Goal: Task Accomplishment & Management: Use online tool/utility

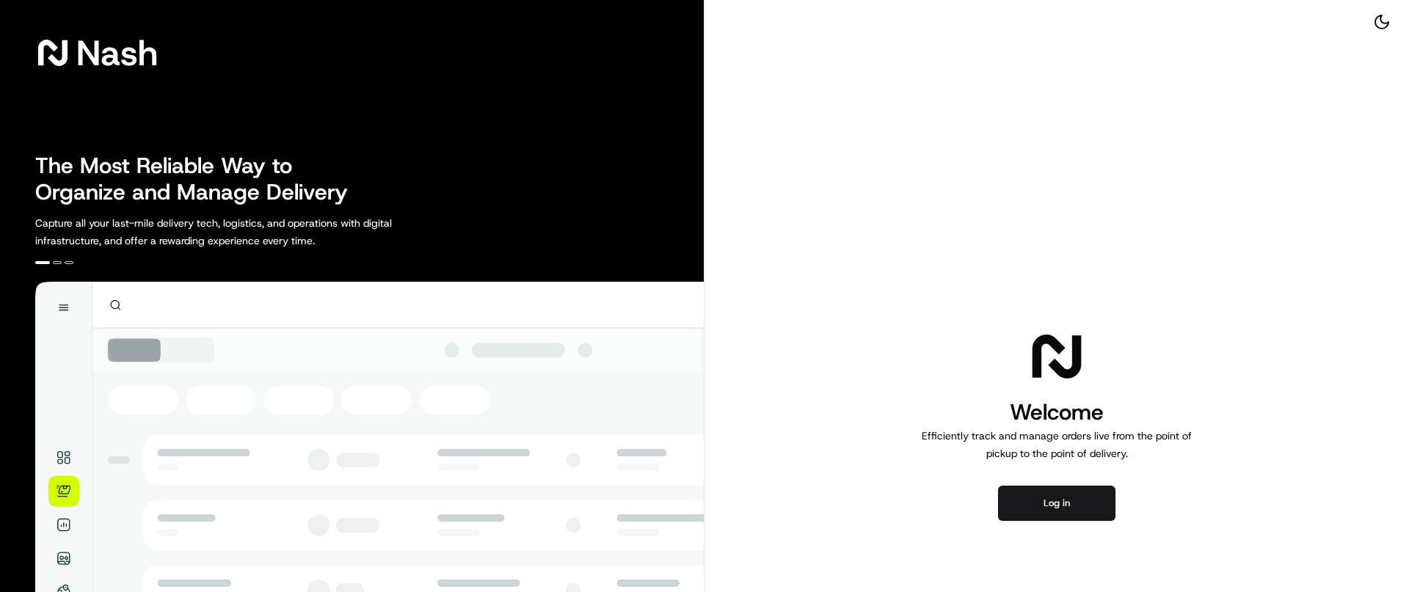
click at [781, 351] on div "Welcome Efficiently track and manage orders live from the point of pickup to th…" at bounding box center [1056, 423] width 704 height 847
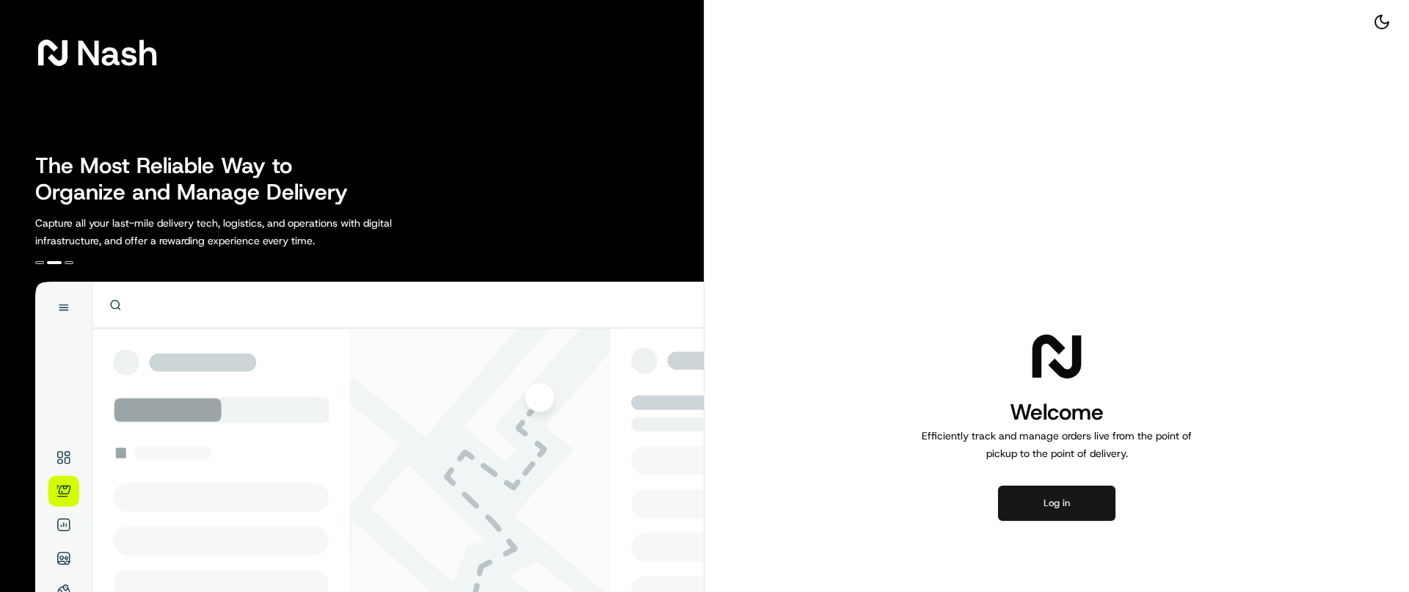
click at [1041, 499] on button "Log in" at bounding box center [1056, 503] width 117 height 35
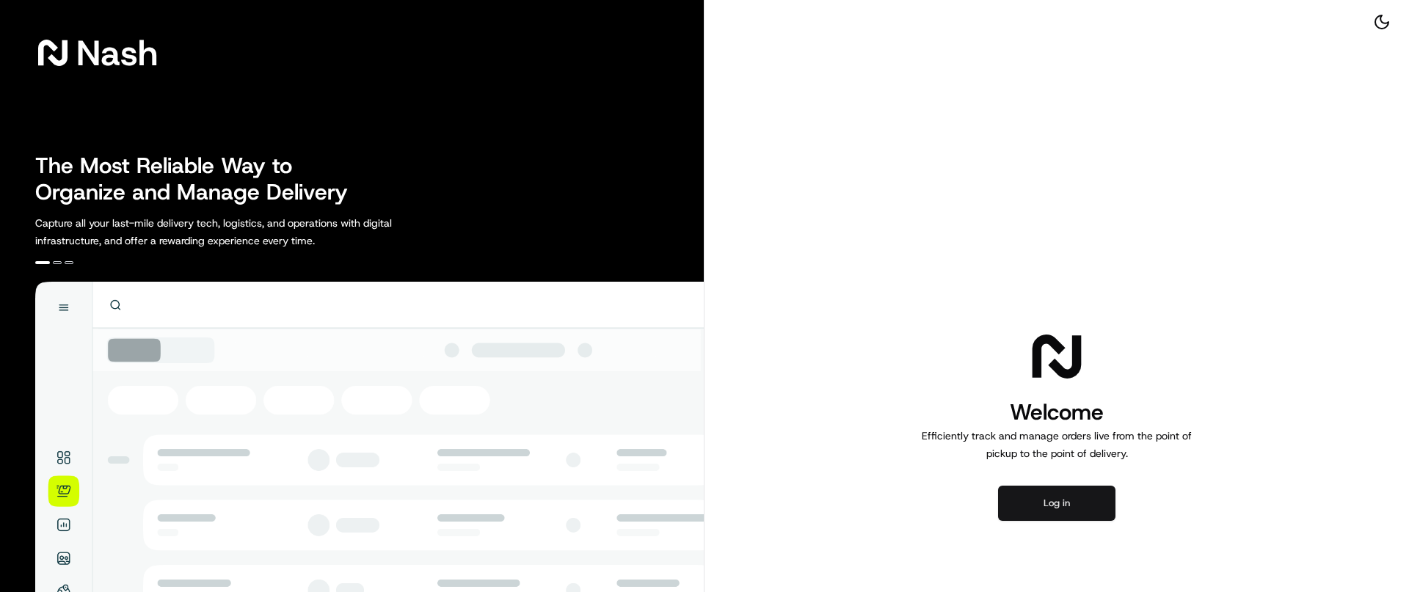
click at [1075, 500] on button "Log in" at bounding box center [1056, 503] width 117 height 35
